Goal: Task Accomplishment & Management: Manage account settings

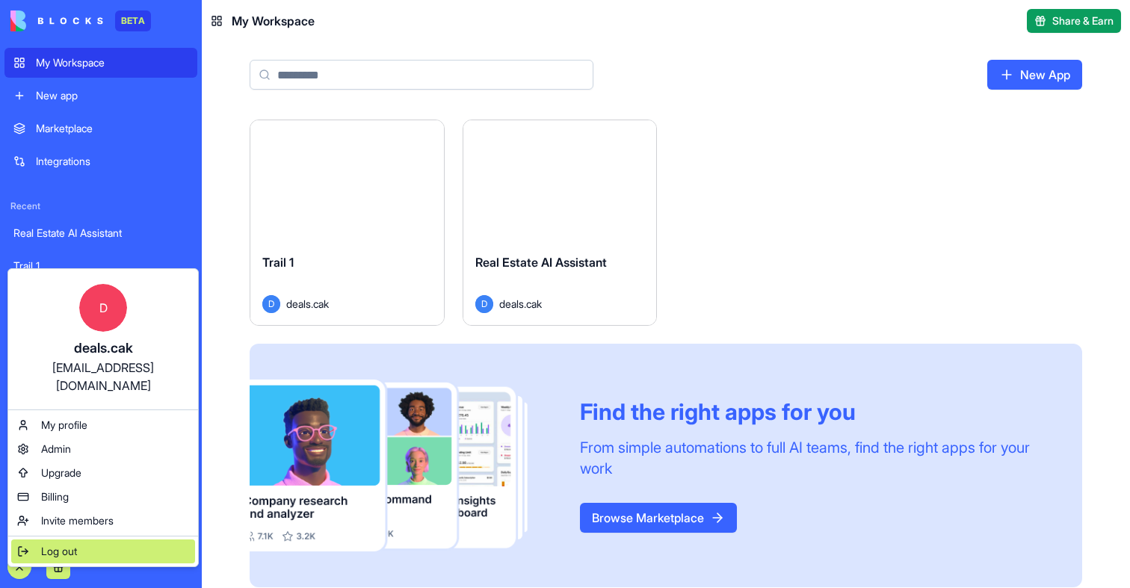
click at [33, 540] on div "Log out" at bounding box center [103, 552] width 184 height 24
